Goal: Transaction & Acquisition: Purchase product/service

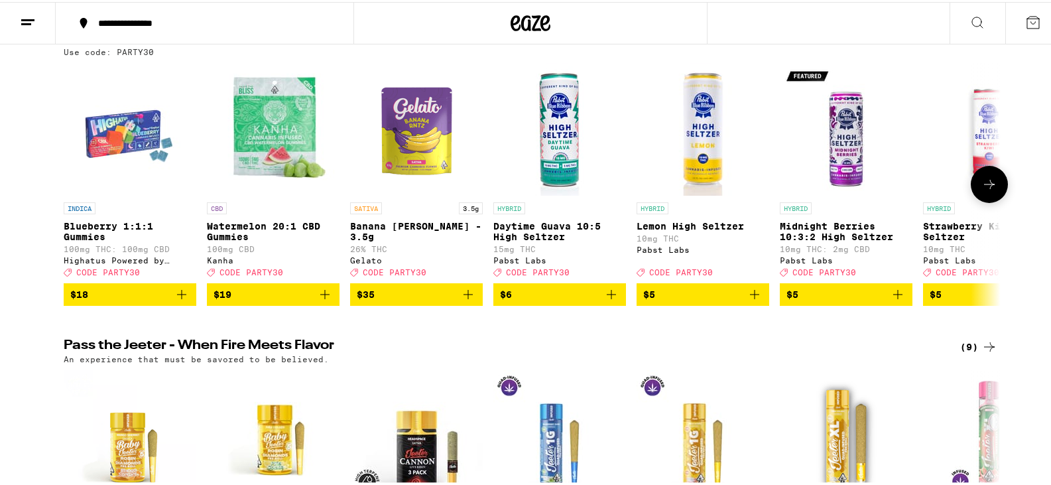
scroll to position [166, 0]
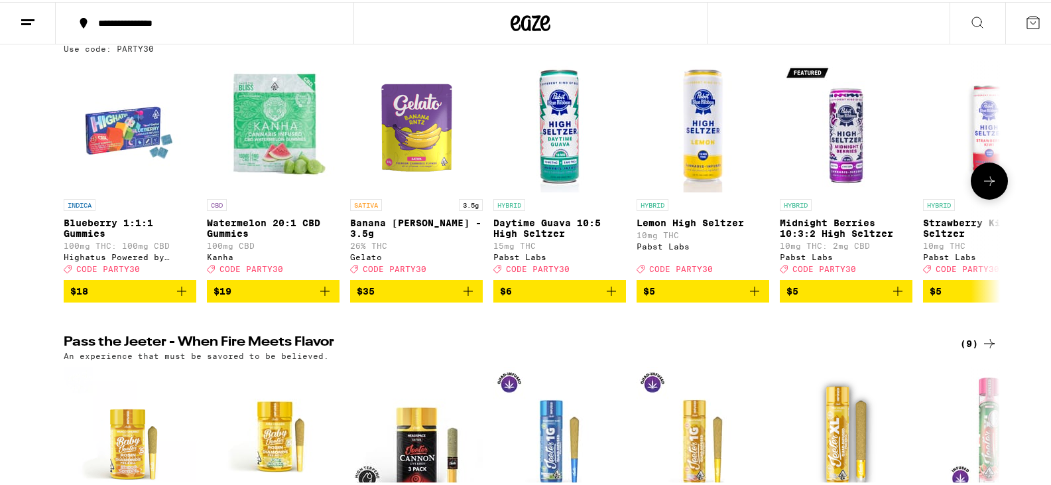
click at [986, 184] on icon at bounding box center [989, 178] width 11 height 9
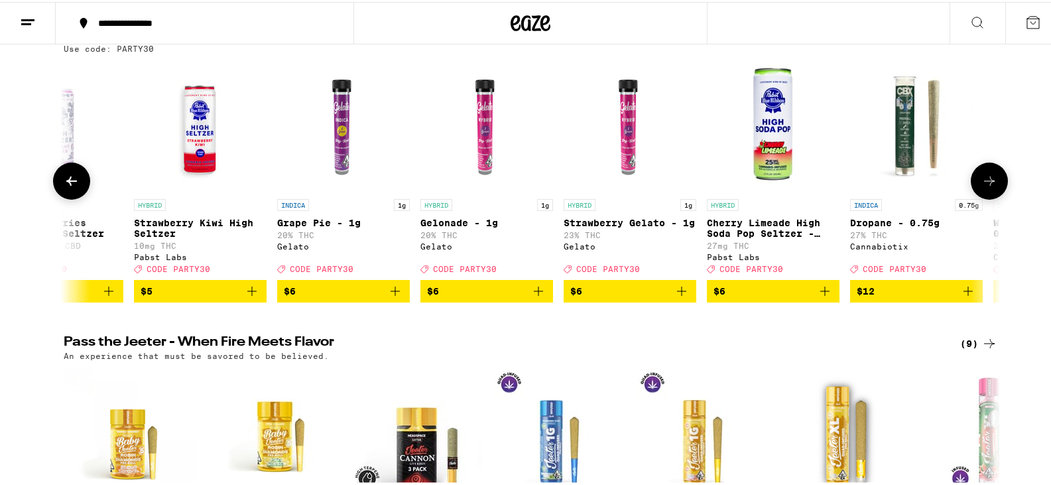
click at [986, 184] on icon at bounding box center [989, 178] width 11 height 9
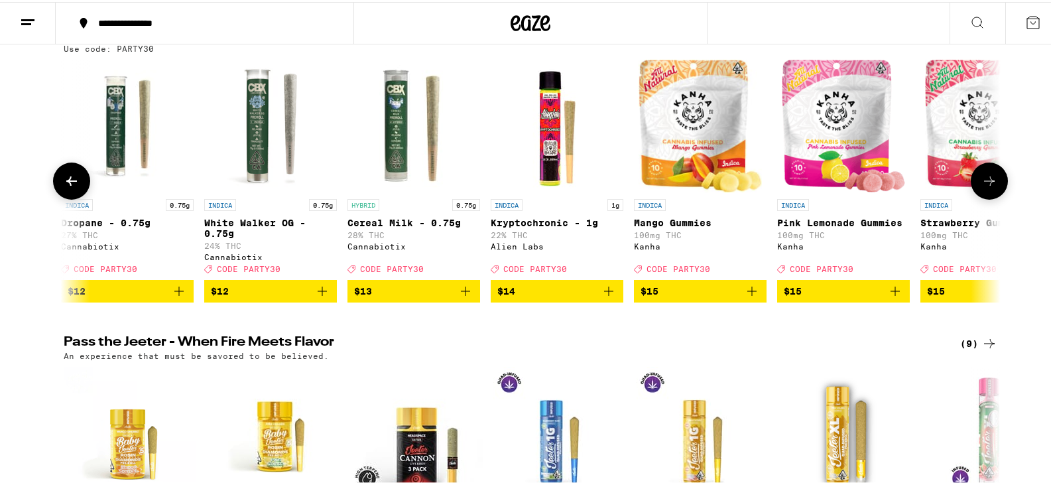
click at [986, 184] on icon at bounding box center [989, 178] width 11 height 9
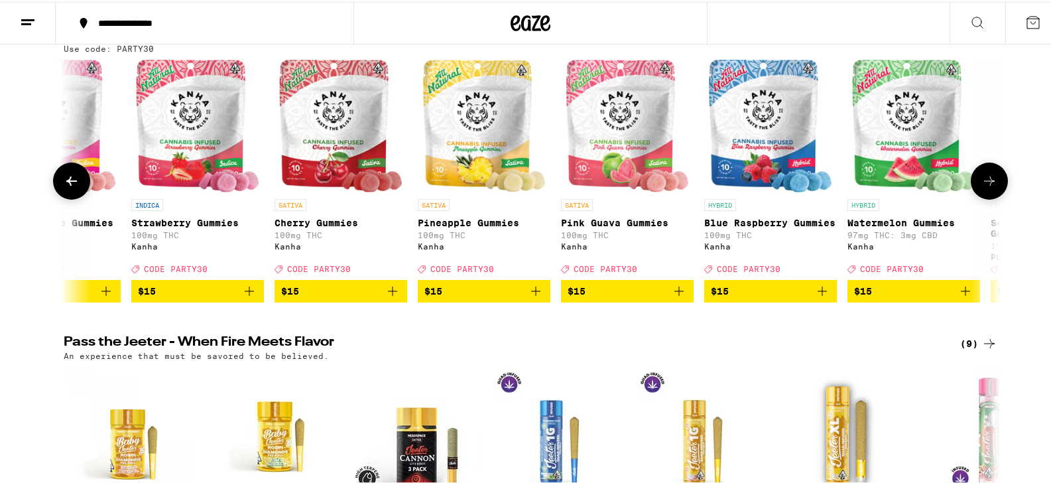
click at [986, 184] on icon at bounding box center [989, 178] width 11 height 9
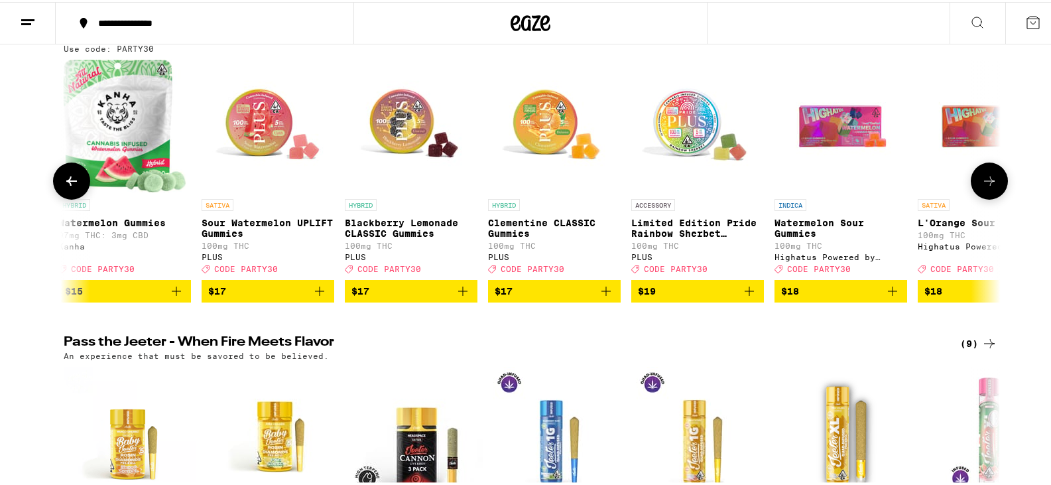
click at [986, 184] on icon at bounding box center [989, 178] width 11 height 9
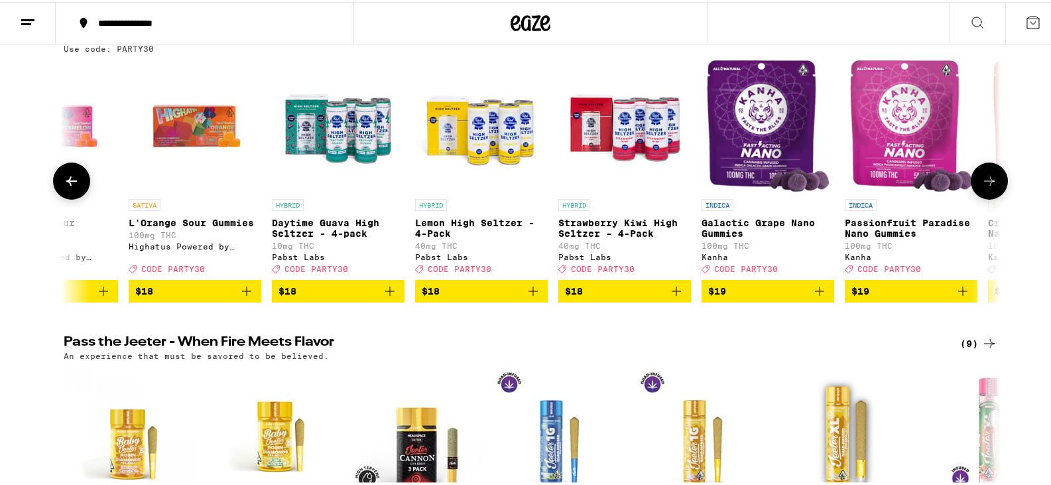
click at [986, 184] on icon at bounding box center [989, 178] width 11 height 9
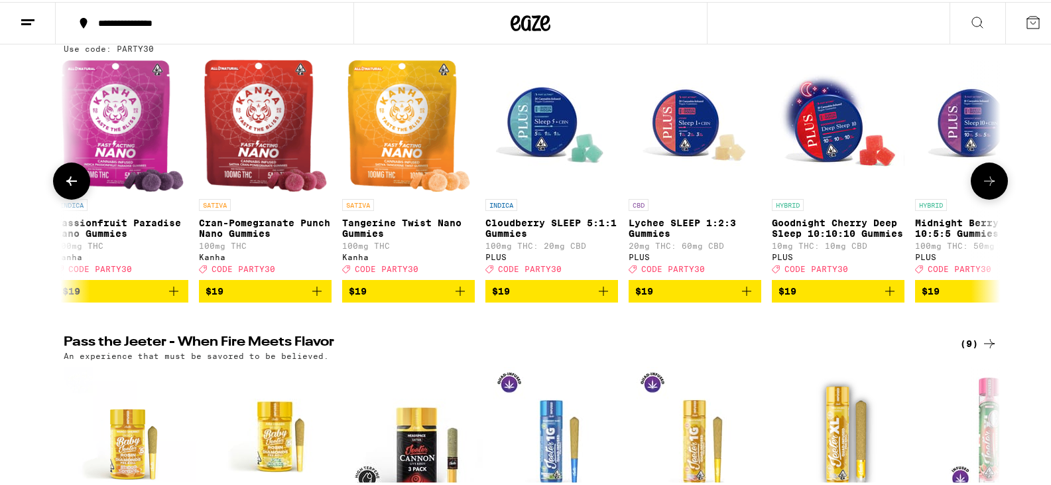
click at [986, 184] on icon at bounding box center [989, 178] width 11 height 9
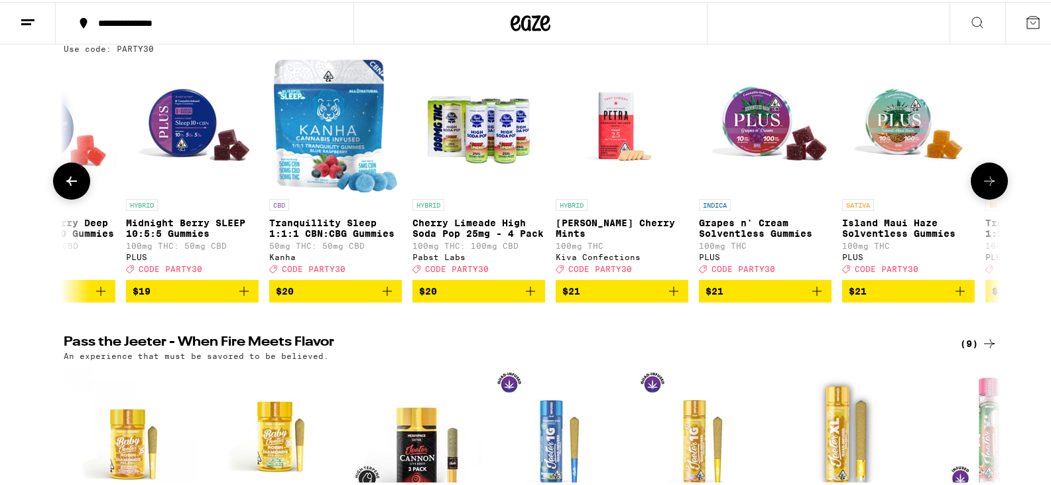
click at [986, 184] on icon at bounding box center [989, 178] width 11 height 9
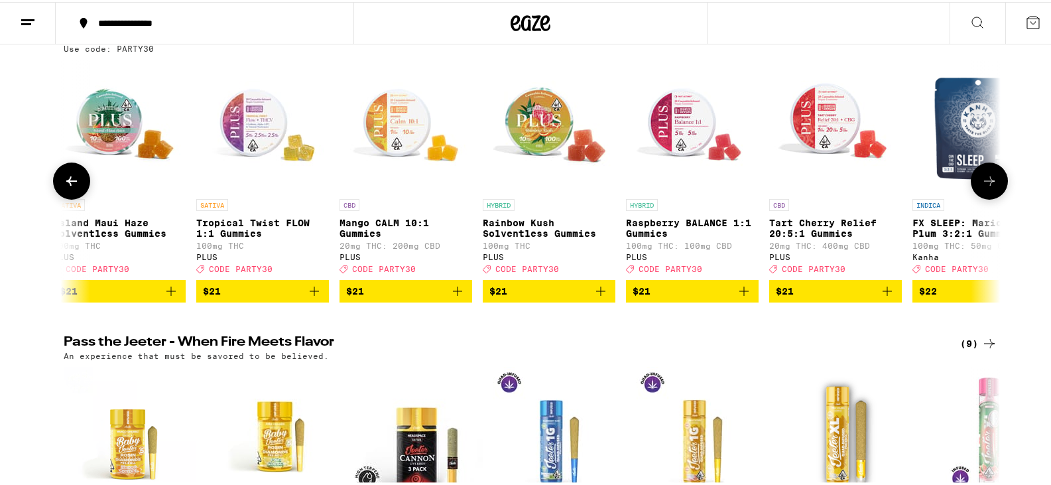
click at [986, 184] on icon at bounding box center [989, 178] width 11 height 9
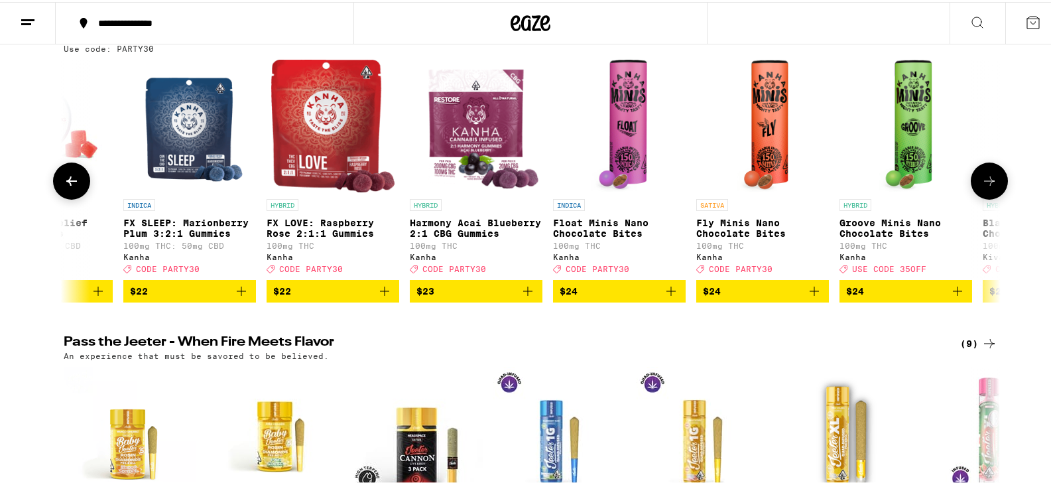
click at [986, 184] on icon at bounding box center [989, 178] width 11 height 9
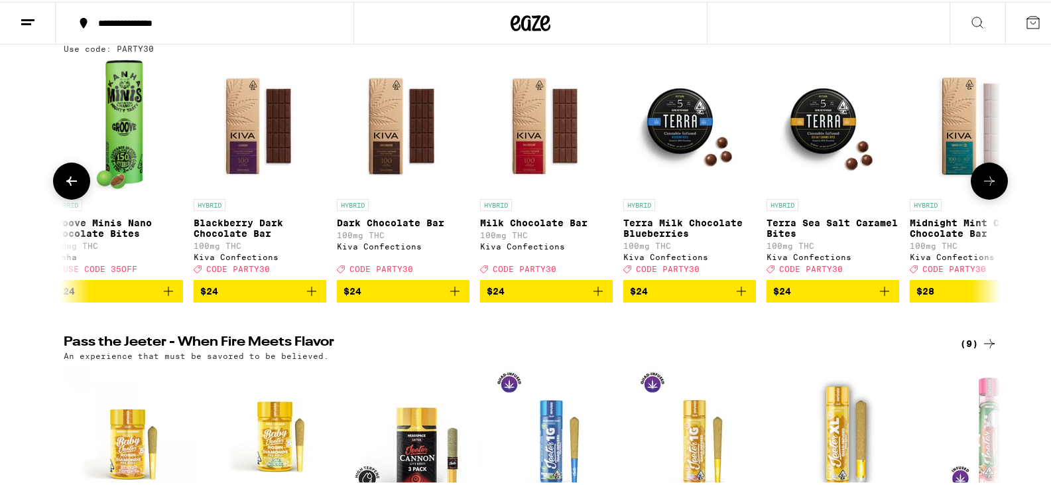
click at [986, 184] on icon at bounding box center [989, 178] width 11 height 9
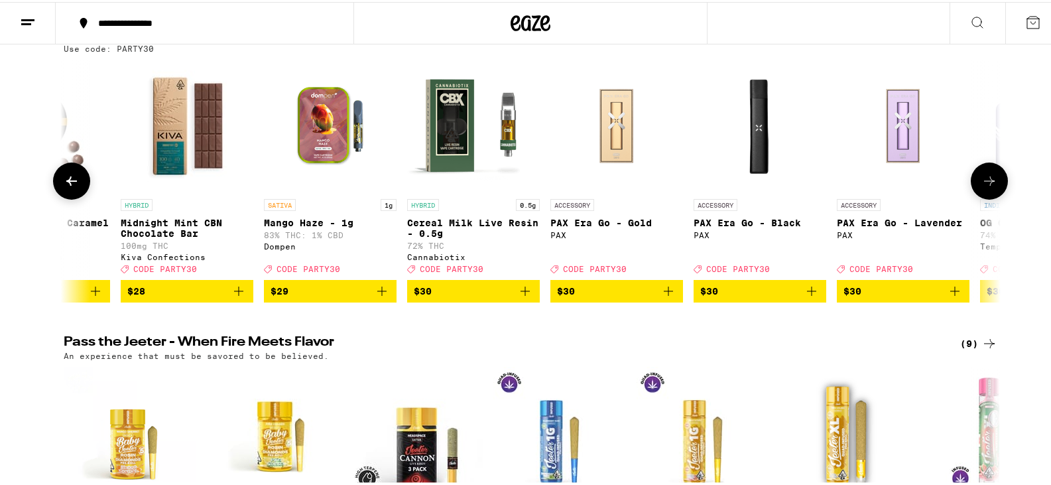
click at [986, 184] on icon at bounding box center [989, 178] width 11 height 9
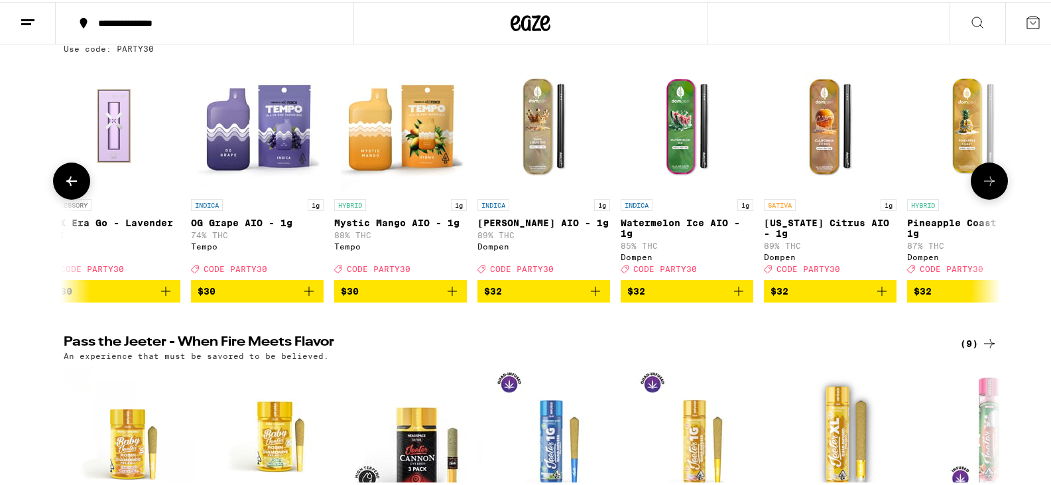
click at [986, 184] on icon at bounding box center [989, 178] width 11 height 9
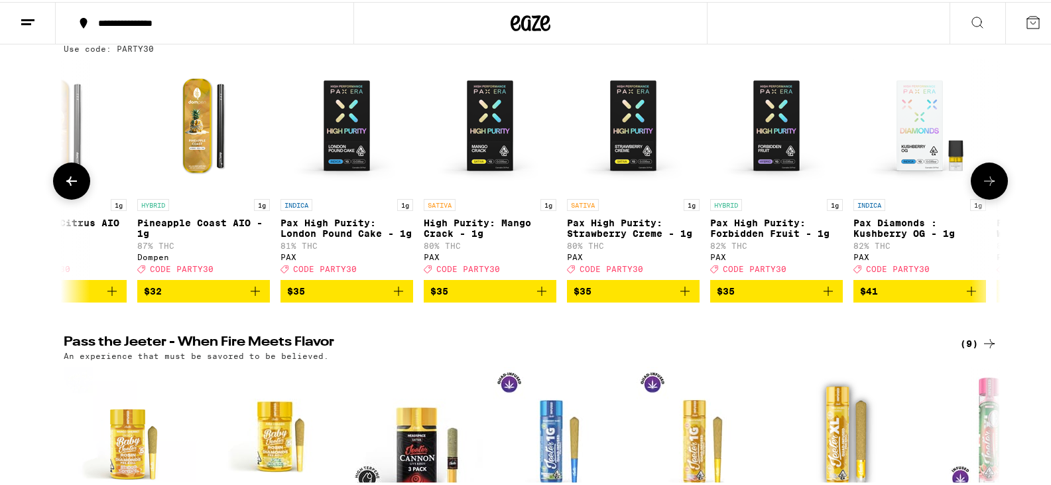
scroll to position [0, 10260]
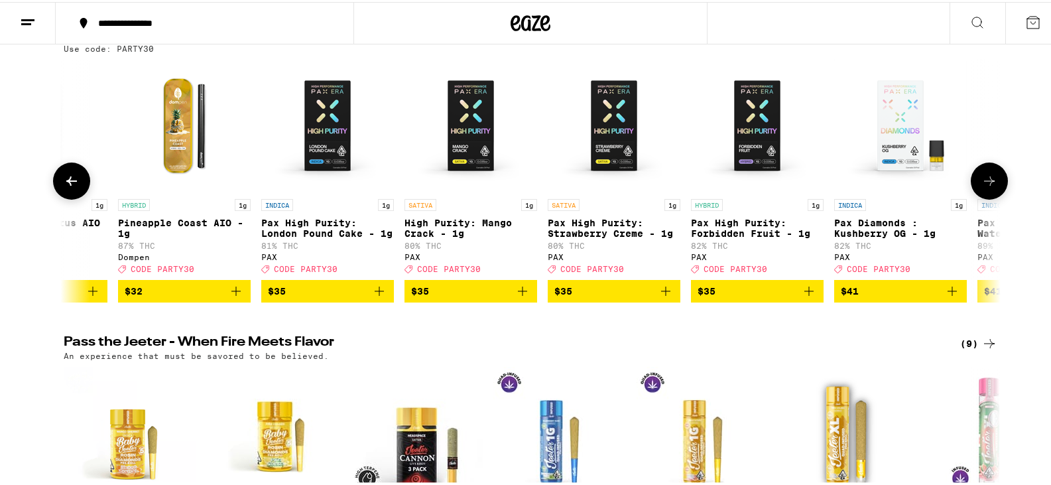
click at [988, 182] on icon at bounding box center [990, 179] width 16 height 16
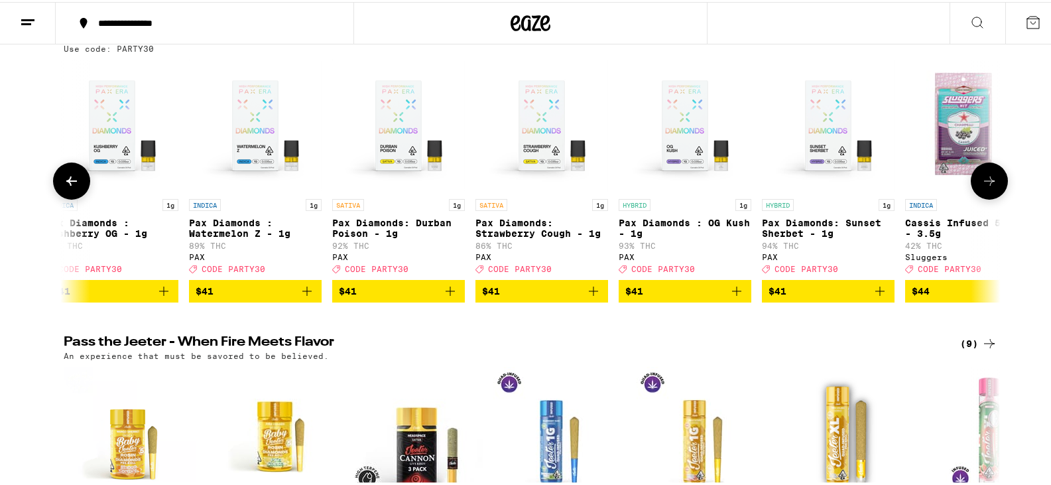
scroll to position [0, 11050]
click at [64, 187] on icon at bounding box center [72, 179] width 16 height 16
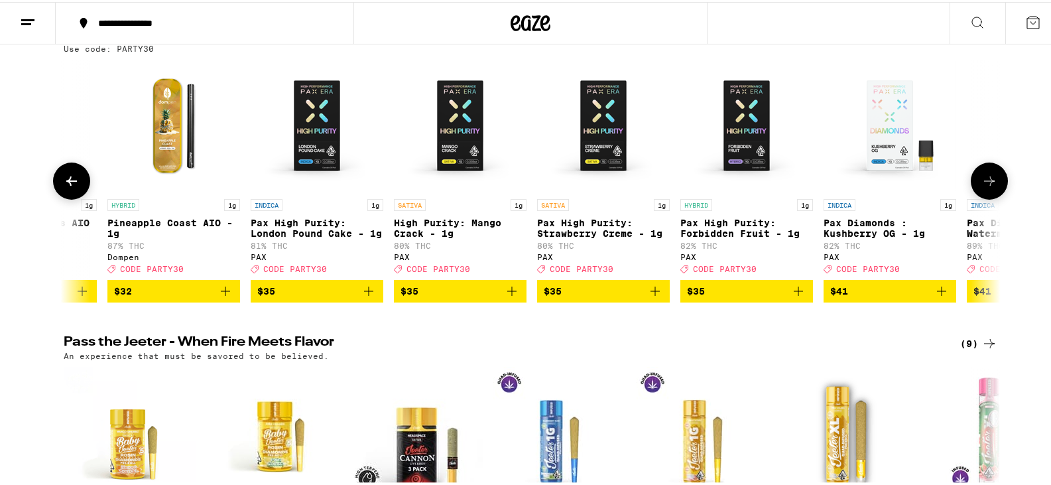
scroll to position [0, 10260]
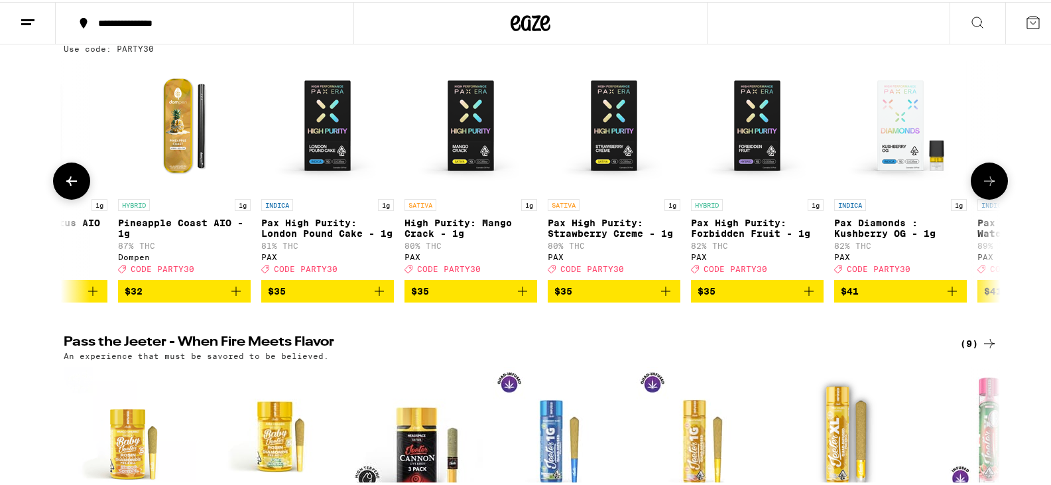
click at [984, 187] on icon at bounding box center [990, 179] width 16 height 16
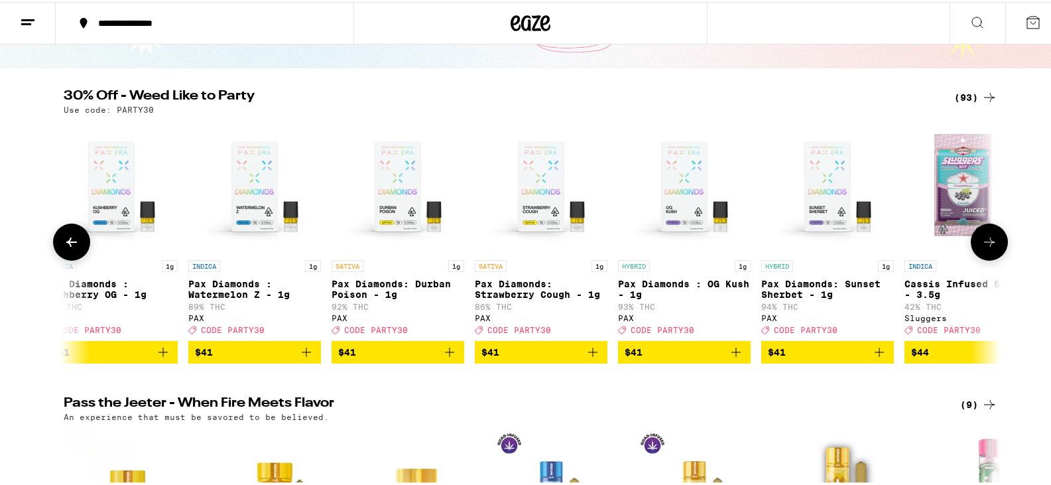
scroll to position [99, 0]
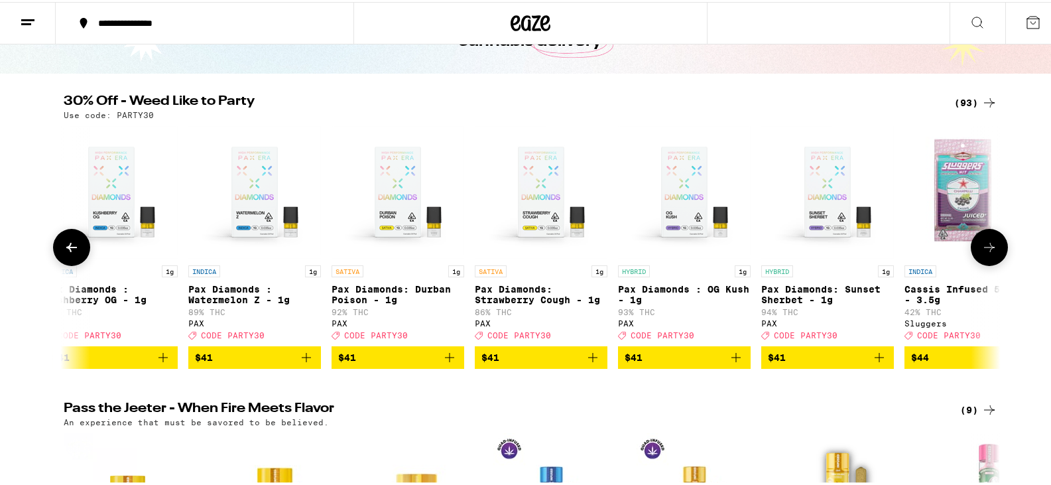
click at [984, 253] on icon at bounding box center [990, 245] width 16 height 16
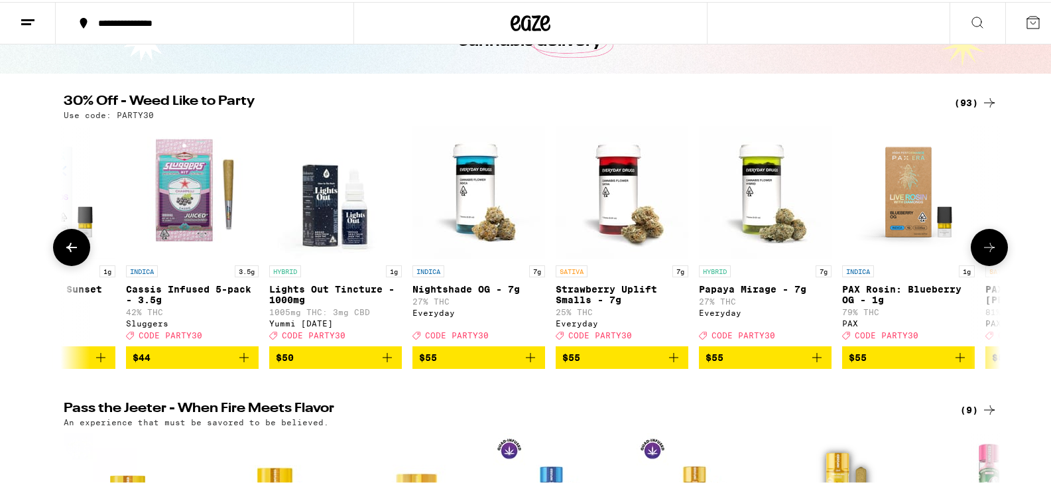
scroll to position [0, 11839]
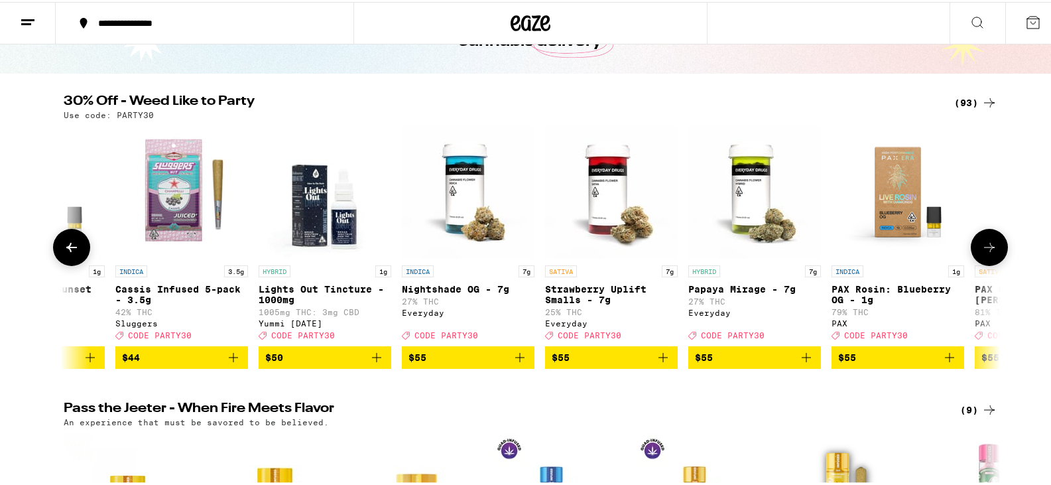
click at [982, 245] on icon at bounding box center [990, 245] width 16 height 16
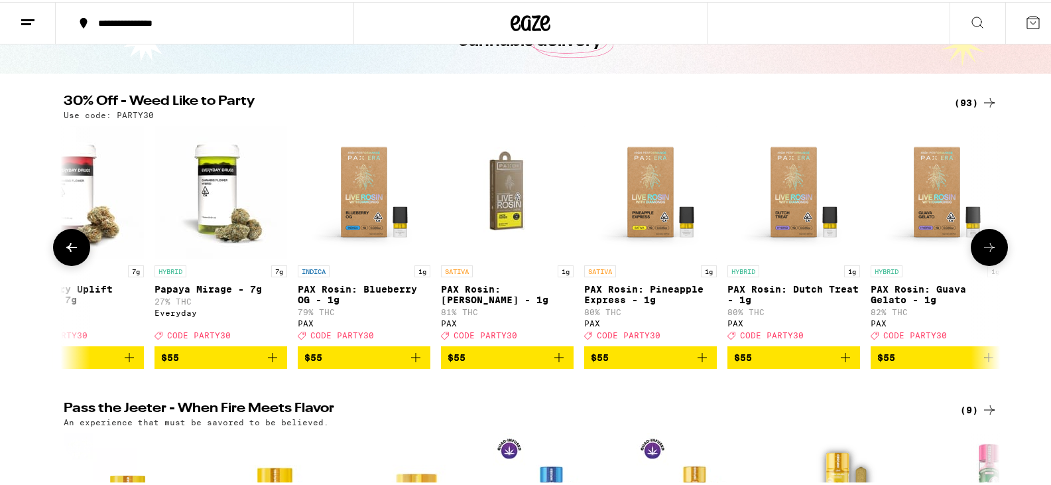
scroll to position [0, 12389]
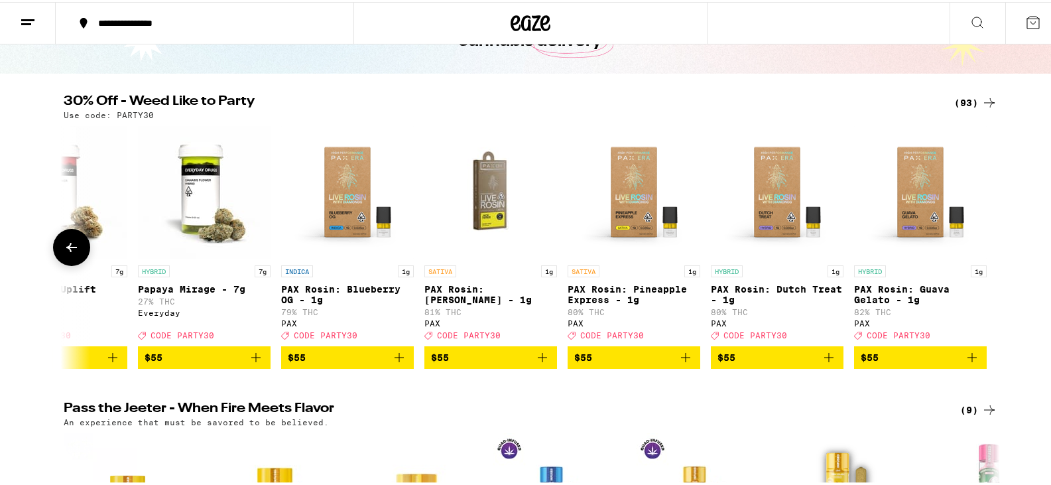
click at [66, 249] on icon at bounding box center [72, 245] width 16 height 16
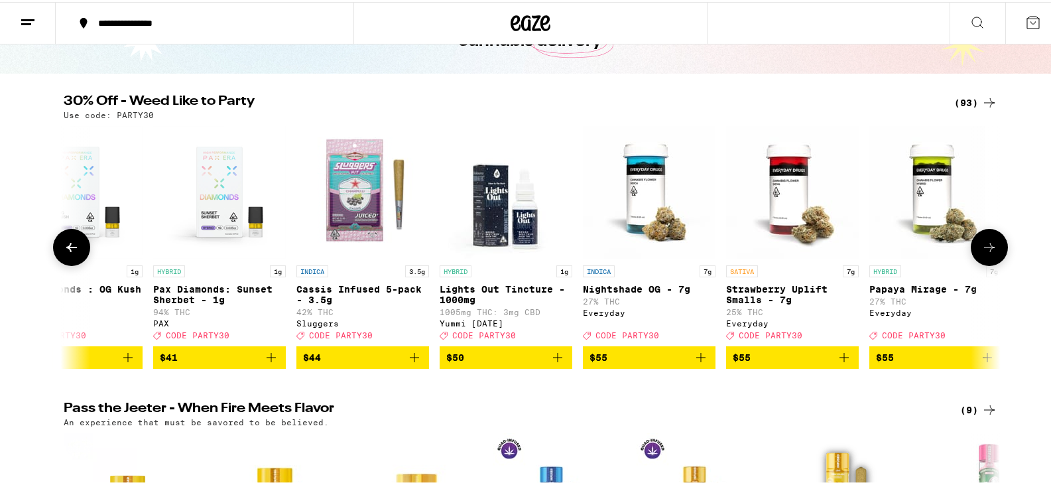
scroll to position [0, 11600]
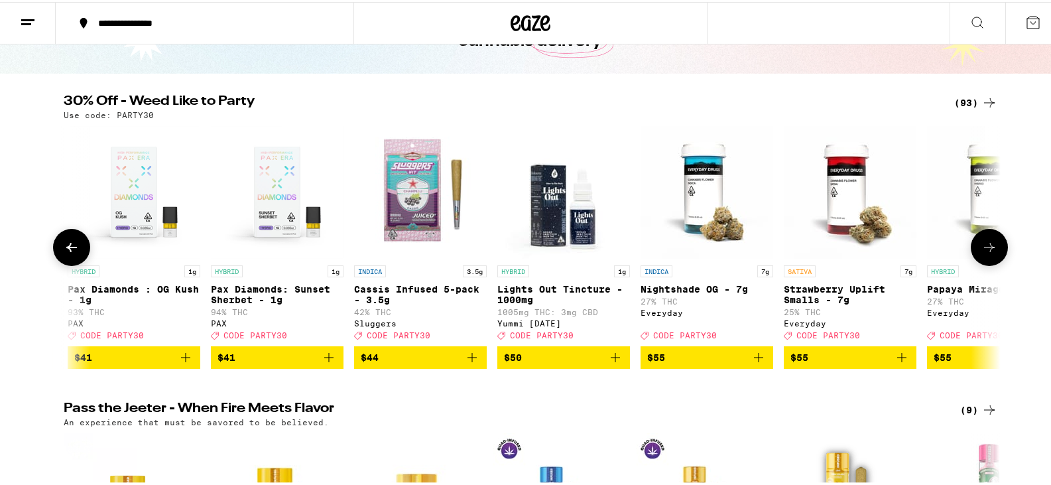
click at [66, 249] on icon at bounding box center [71, 245] width 11 height 9
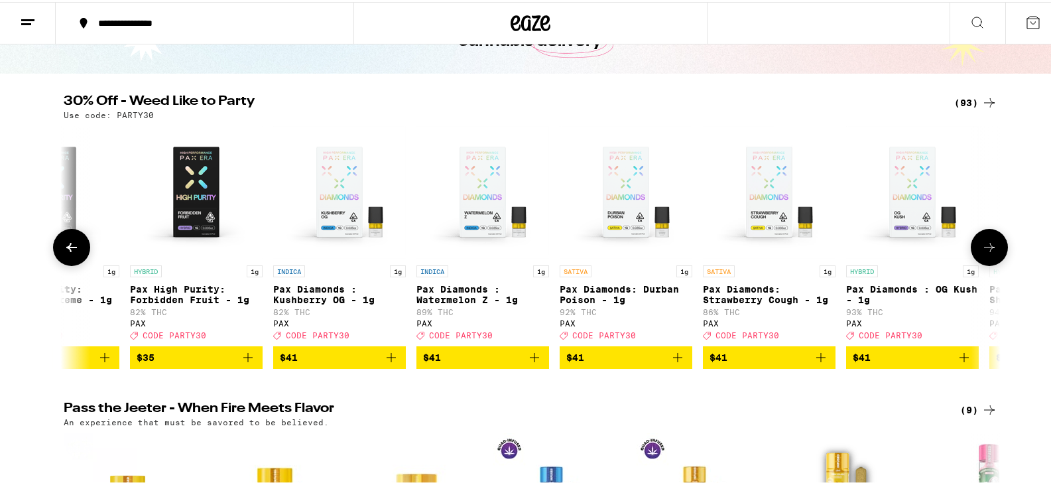
scroll to position [0, 10811]
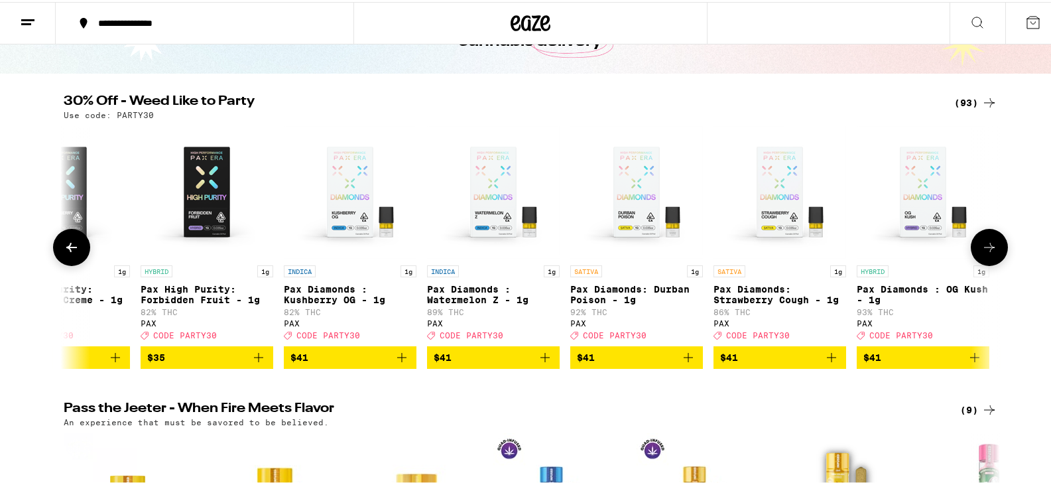
click at [395, 363] on icon "Add to bag" at bounding box center [402, 356] width 16 height 16
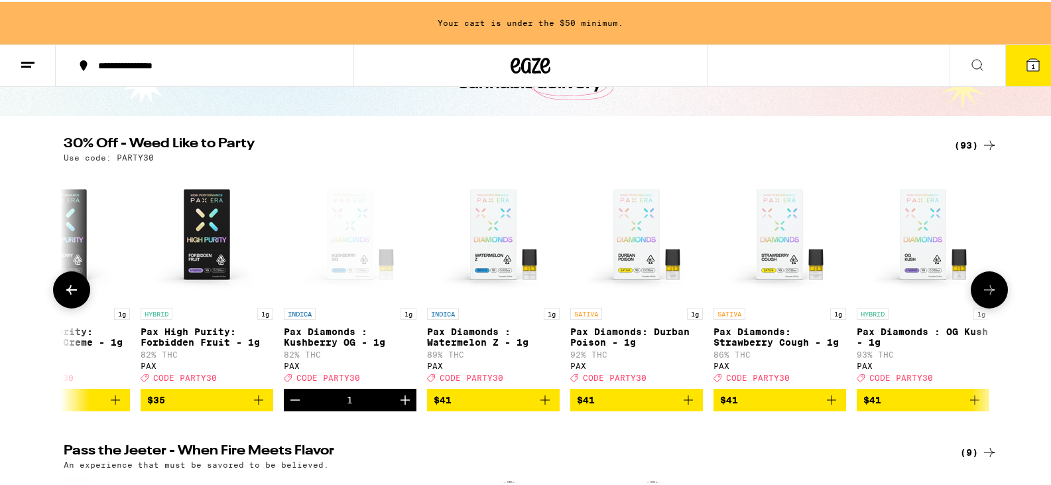
scroll to position [142, 0]
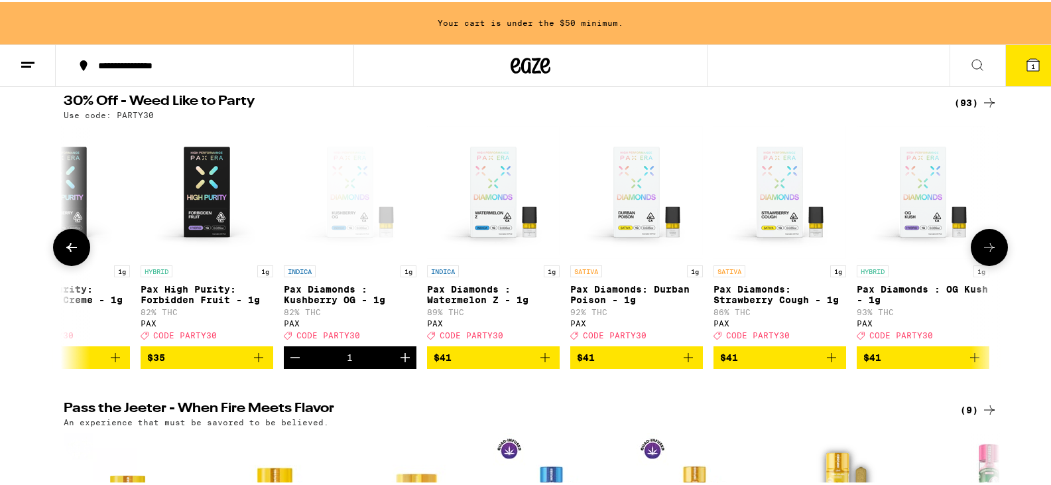
click at [401, 360] on icon "Increment" at bounding box center [405, 355] width 9 height 9
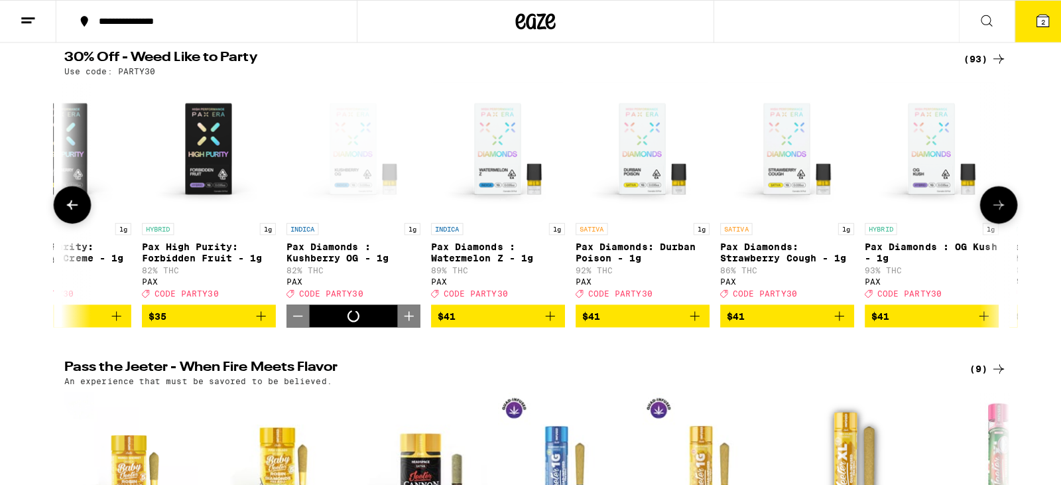
scroll to position [99, 0]
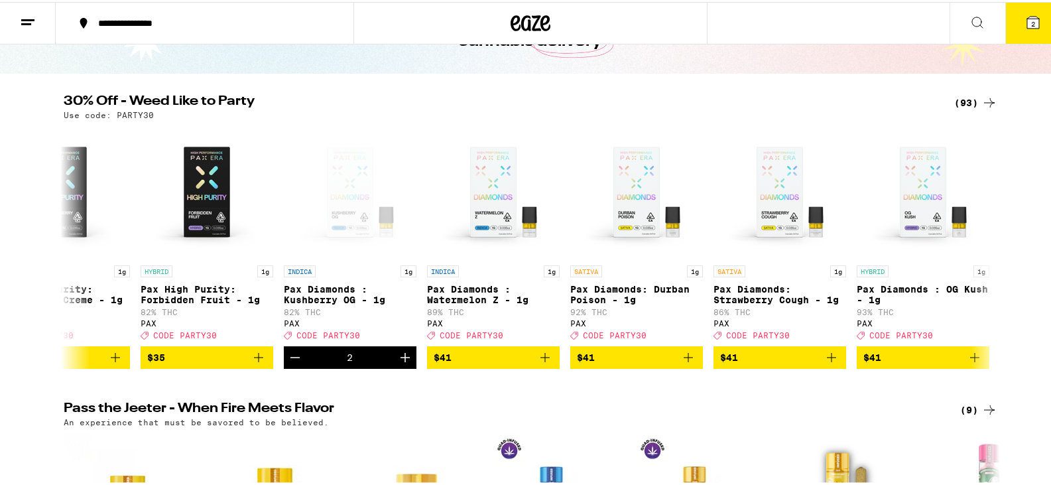
click at [1031, 21] on span "2" at bounding box center [1033, 22] width 4 height 8
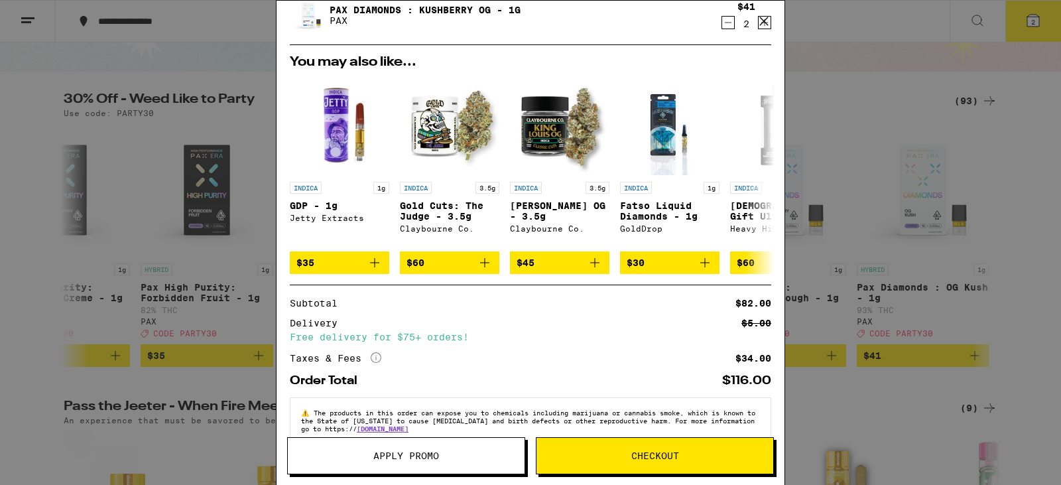
scroll to position [80, 0]
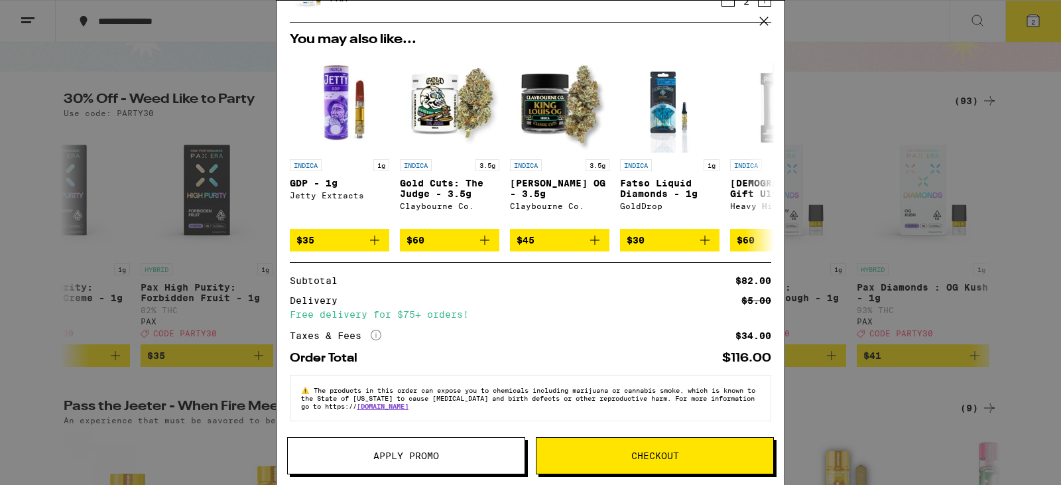
click at [615, 449] on button "Checkout" at bounding box center [655, 455] width 238 height 37
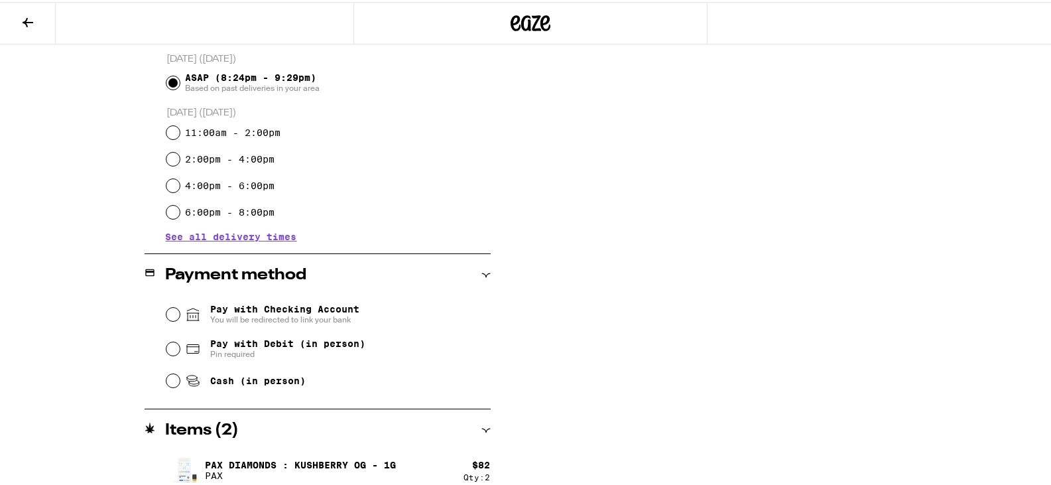
scroll to position [358, 0]
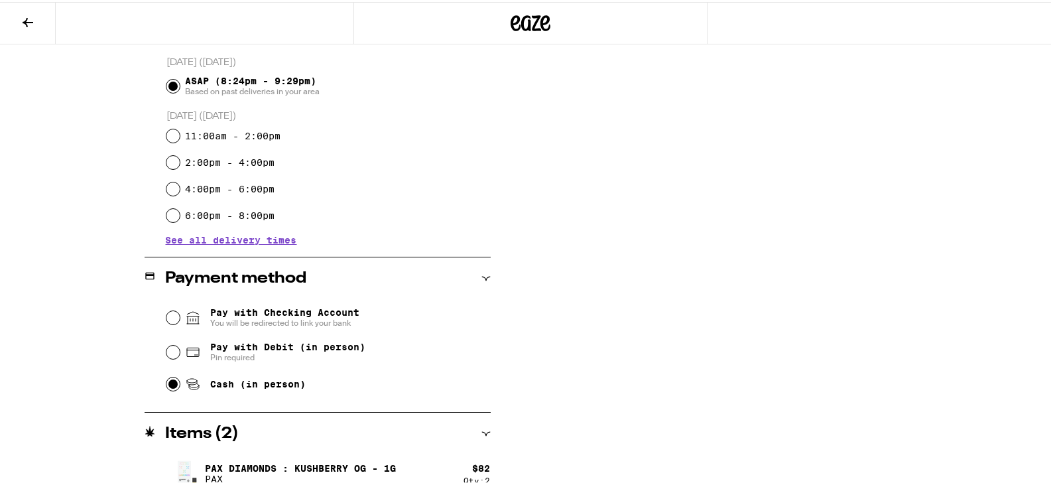
click at [166, 386] on input "Cash (in person)" at bounding box center [172, 381] width 13 height 13
radio input "true"
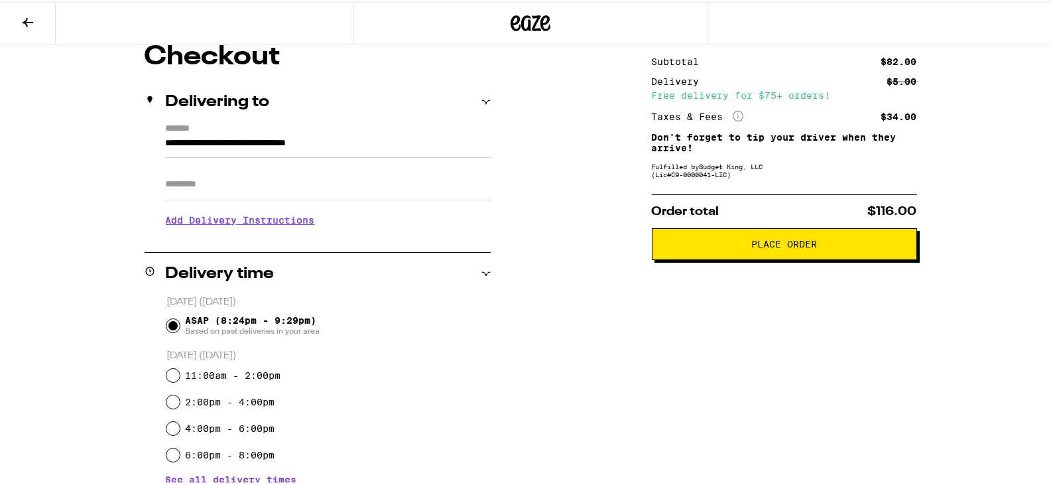
scroll to position [93, 0]
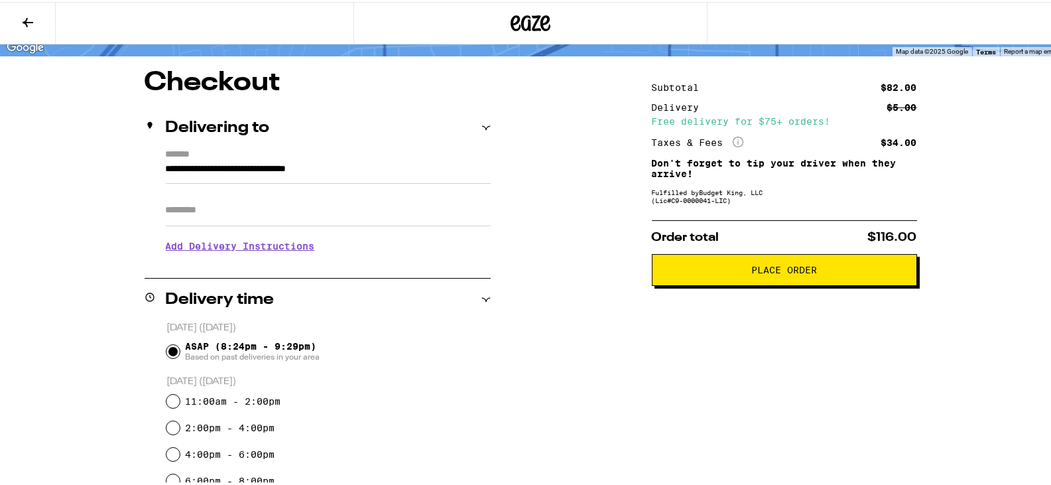
click at [805, 266] on span "Place Order" at bounding box center [784, 267] width 66 height 9
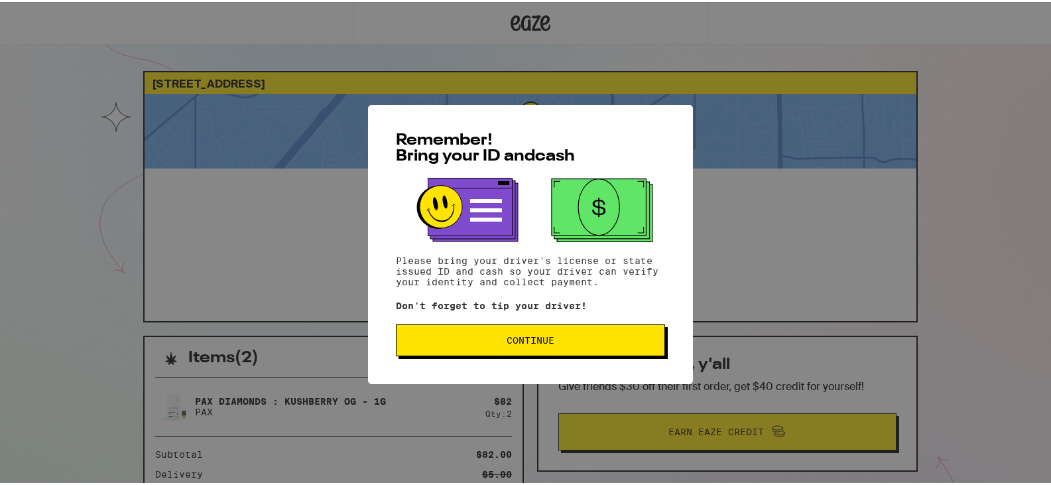
click at [559, 343] on span "Continue" at bounding box center [530, 338] width 247 height 9
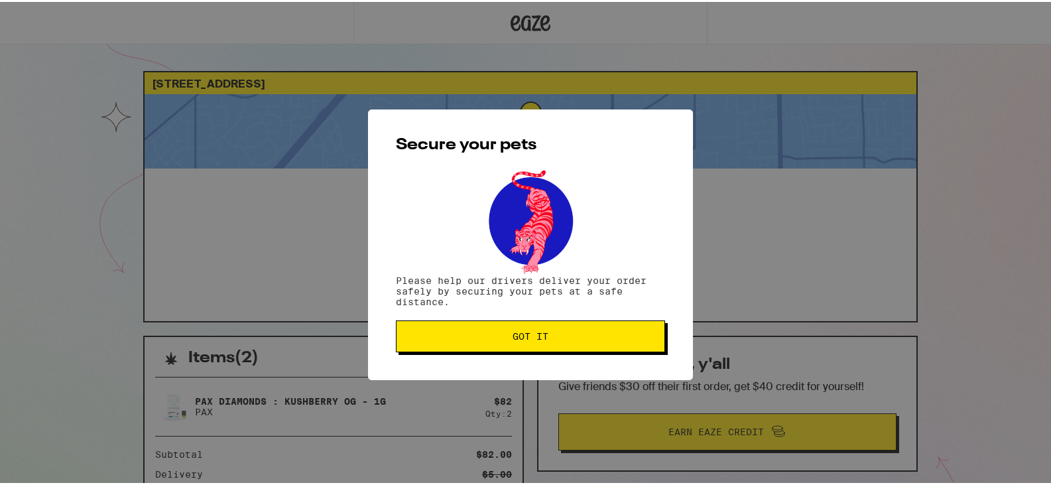
click at [559, 343] on button "Got it" at bounding box center [530, 334] width 269 height 32
